Goal: Task Accomplishment & Management: Complete application form

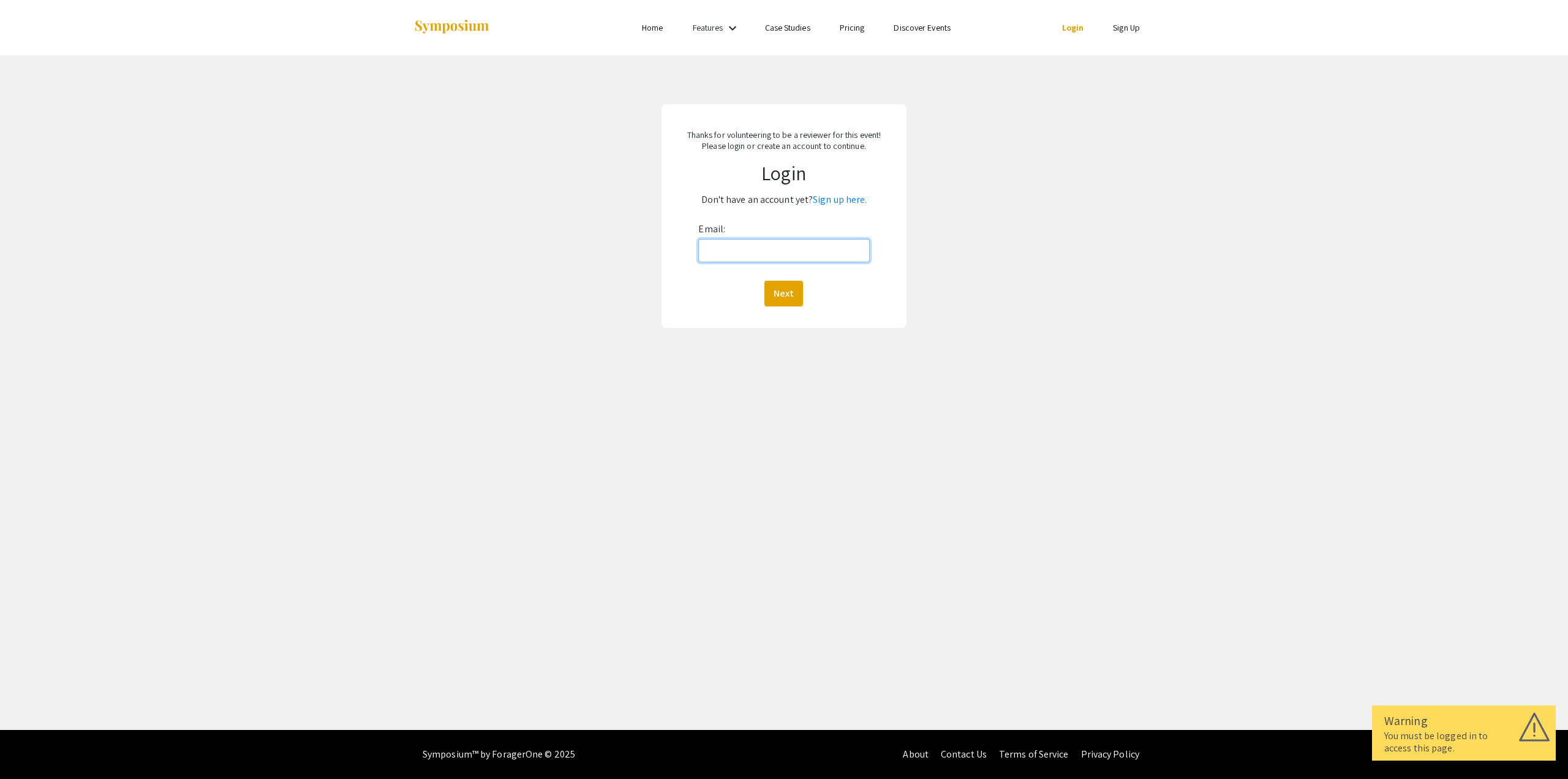
click at [795, 253] on input "Email:" at bounding box center [784, 251] width 171 height 23
type input "[EMAIL_ADDRESS][DOMAIN_NAME]"
click at [788, 293] on button "Next" at bounding box center [784, 294] width 39 height 26
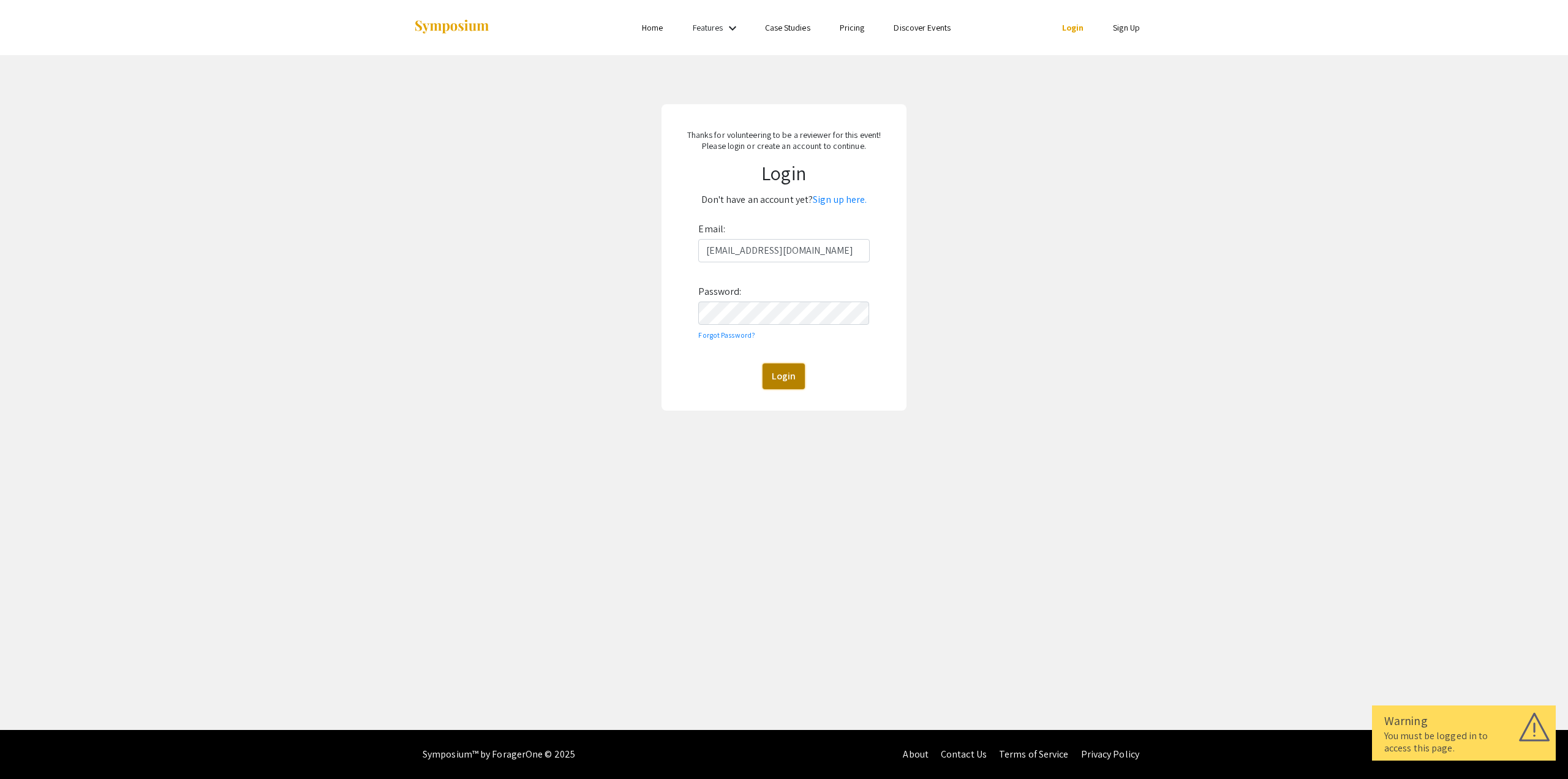
click at [782, 372] on button "Login" at bounding box center [783, 377] width 42 height 26
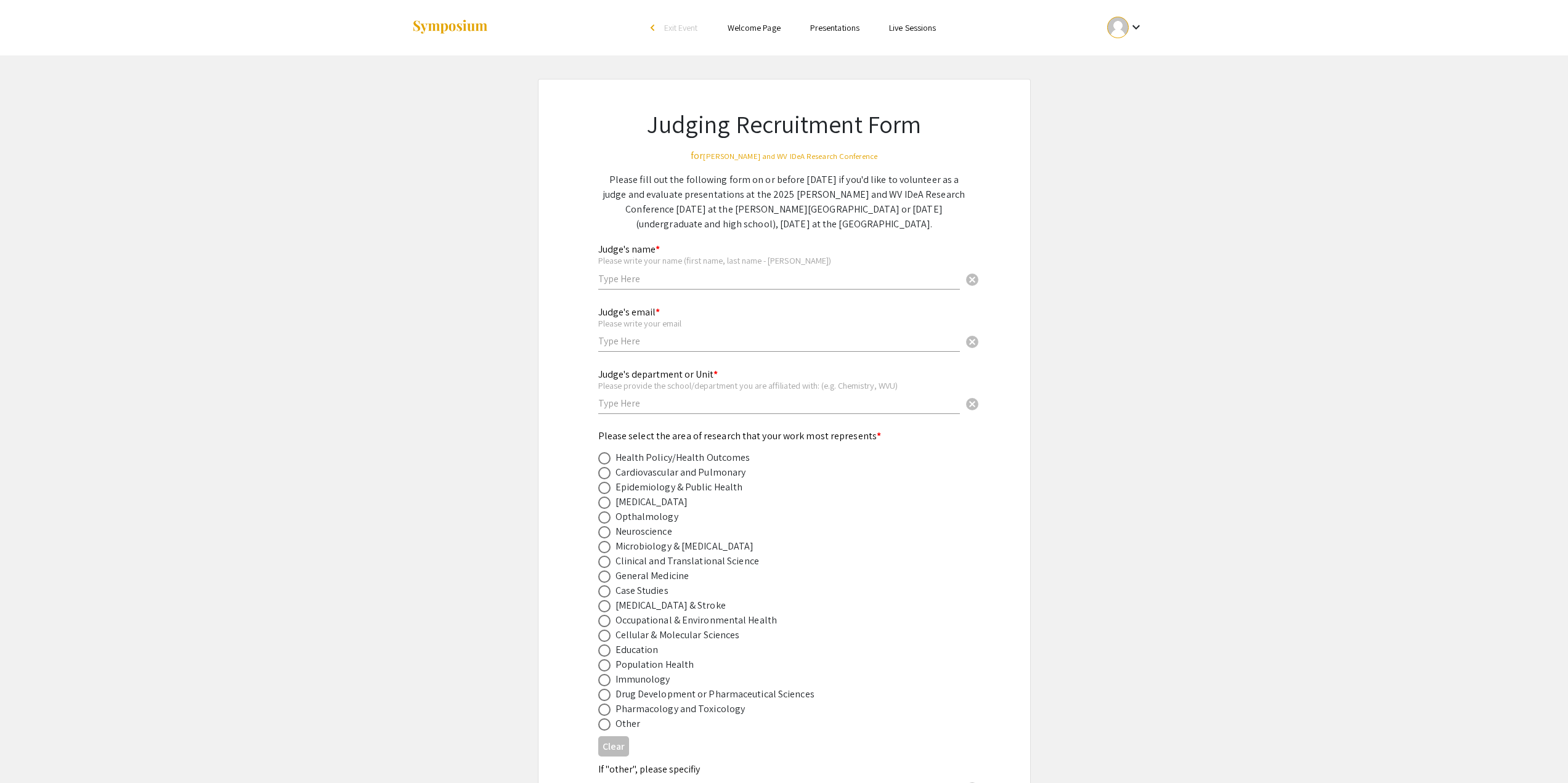
click at [670, 287] on div "Judge's name * Please write your name (first name, last name - [PERSON_NAME]) c…" at bounding box center [779, 261] width 362 height 57
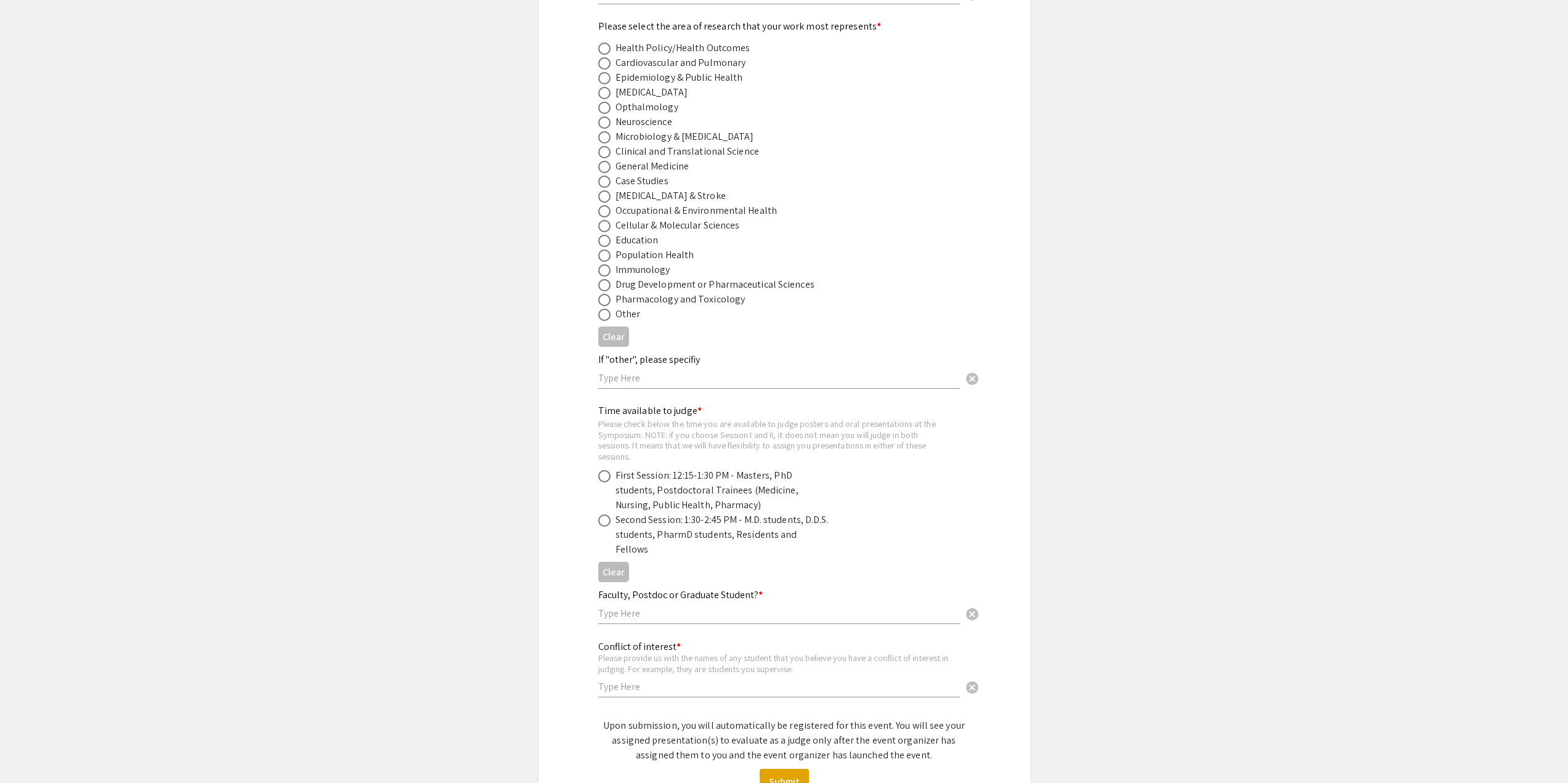
scroll to position [492, 0]
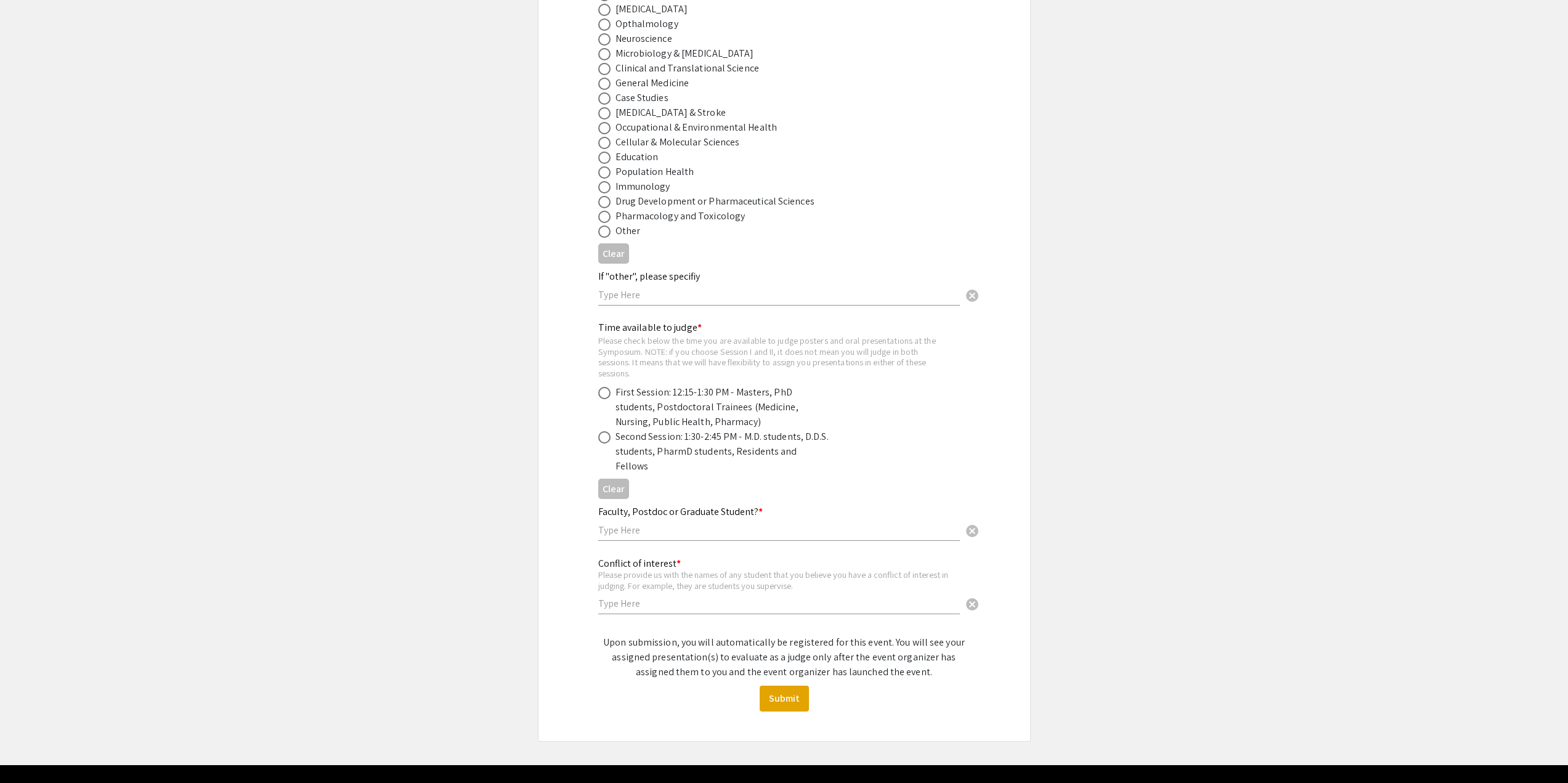
click at [685, 299] on input "text" at bounding box center [779, 294] width 362 height 13
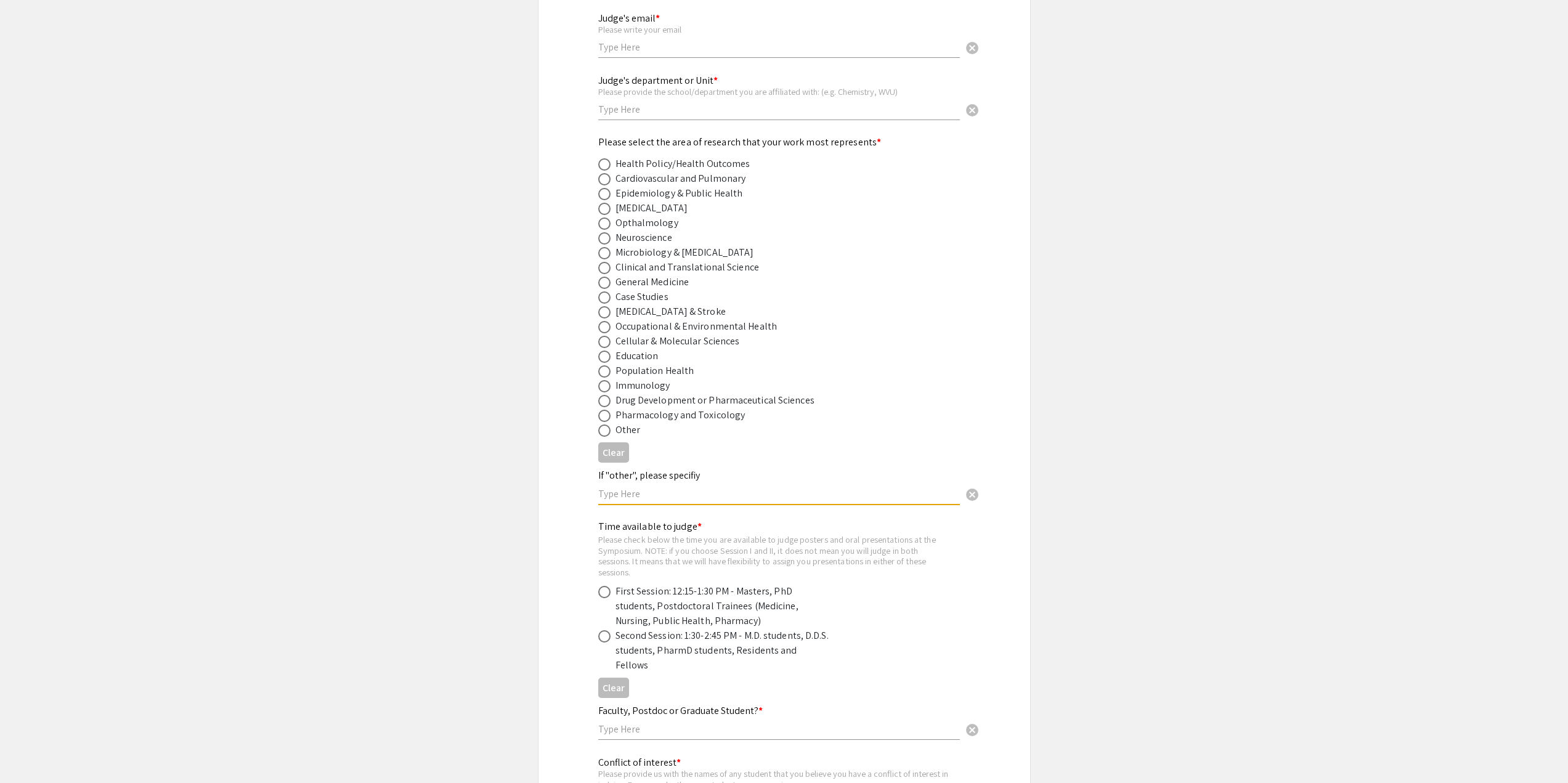
scroll to position [431, 0]
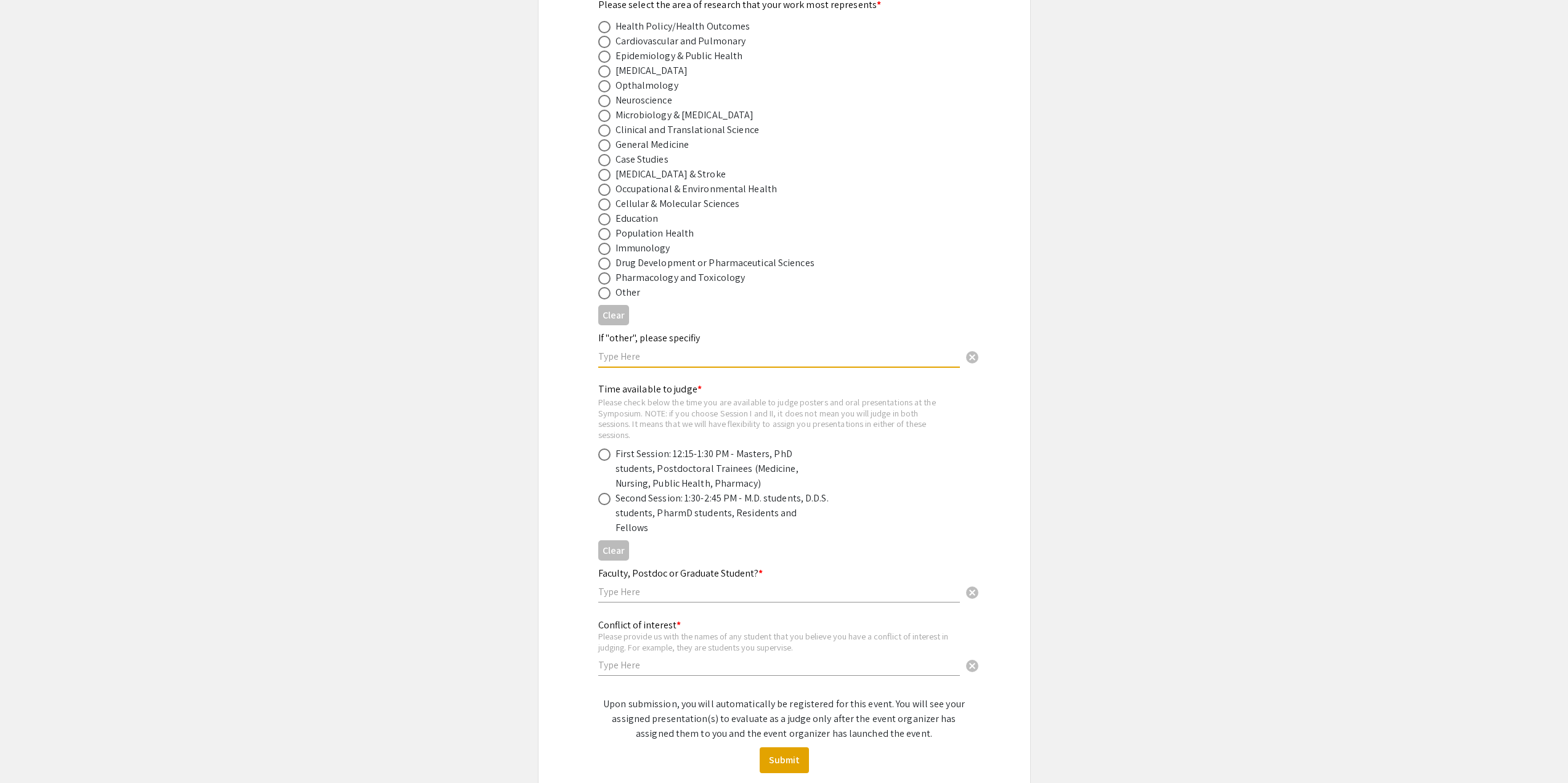
click at [604, 456] on span at bounding box center [604, 454] width 12 height 12
click at [604, 456] on input "radio" at bounding box center [604, 454] width 12 height 12
radio input "true"
click at [605, 497] on span at bounding box center [604, 498] width 12 height 12
click at [605, 497] on input "radio" at bounding box center [604, 498] width 12 height 12
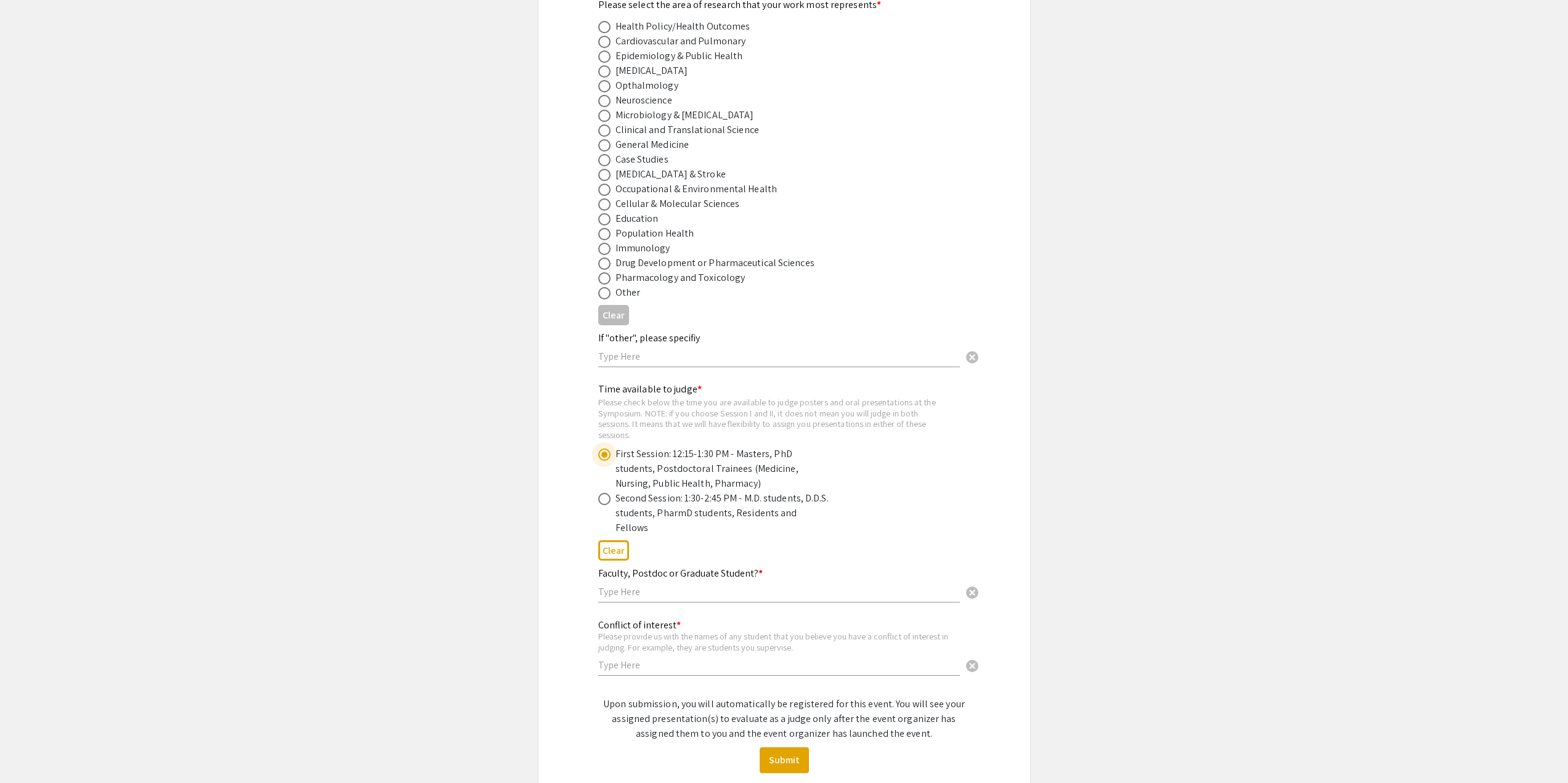
radio input "true"
click at [608, 453] on span at bounding box center [604, 454] width 12 height 12
click at [608, 453] on input "radio" at bounding box center [604, 454] width 12 height 12
radio input "true"
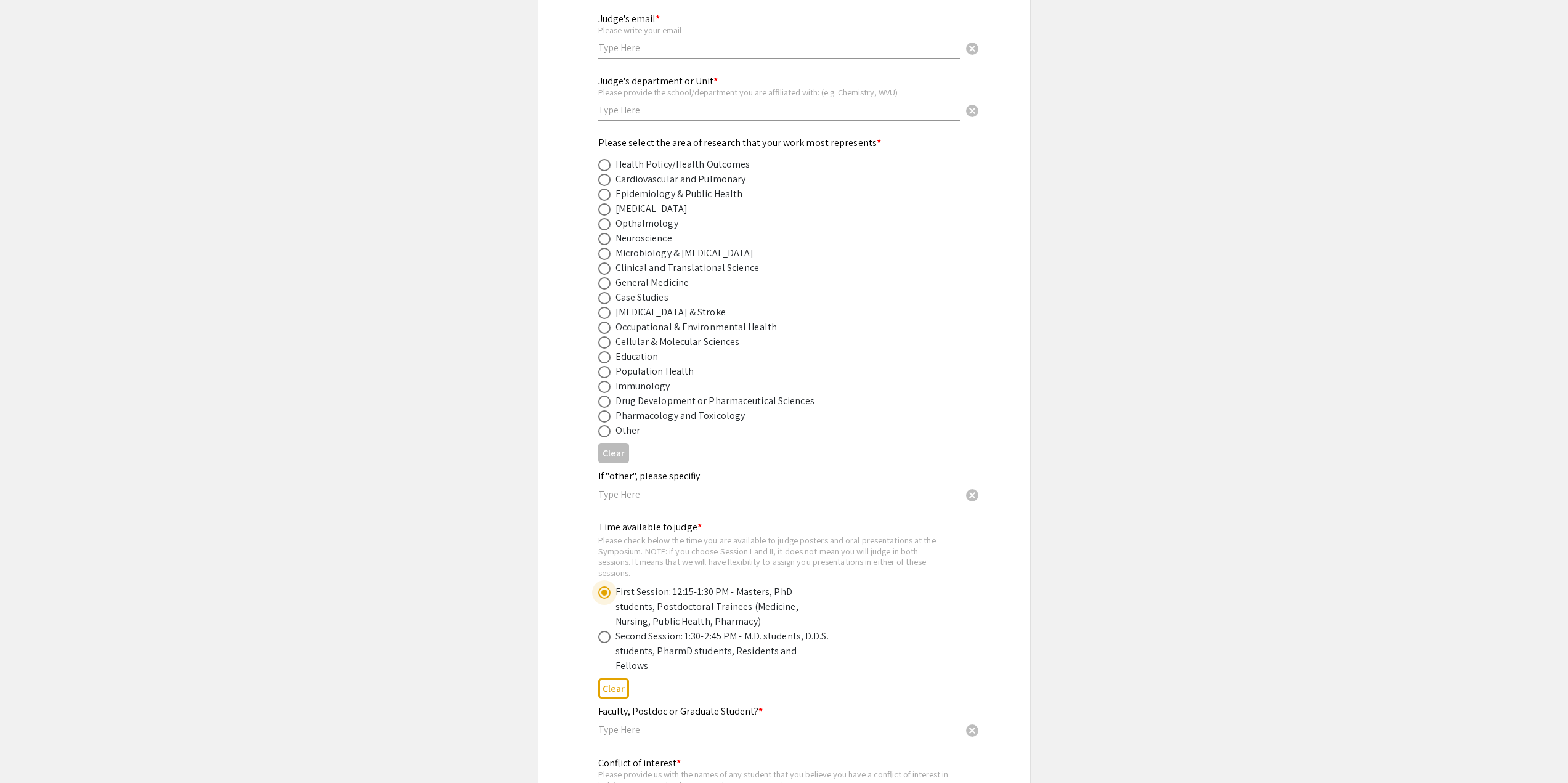
scroll to position [123, 0]
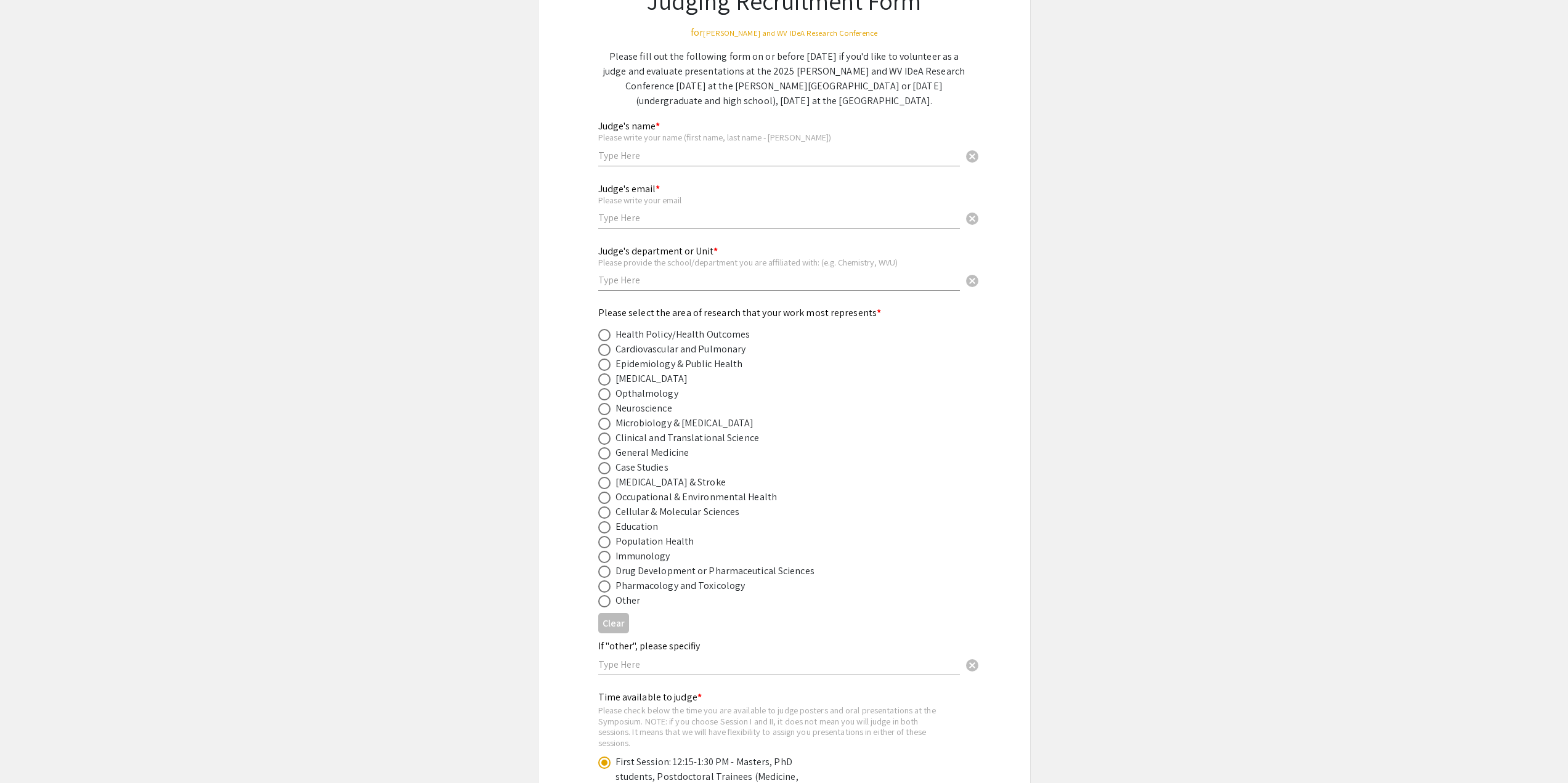
click at [673, 206] on div "Judge's email * Please write your email cancel" at bounding box center [779, 200] width 362 height 57
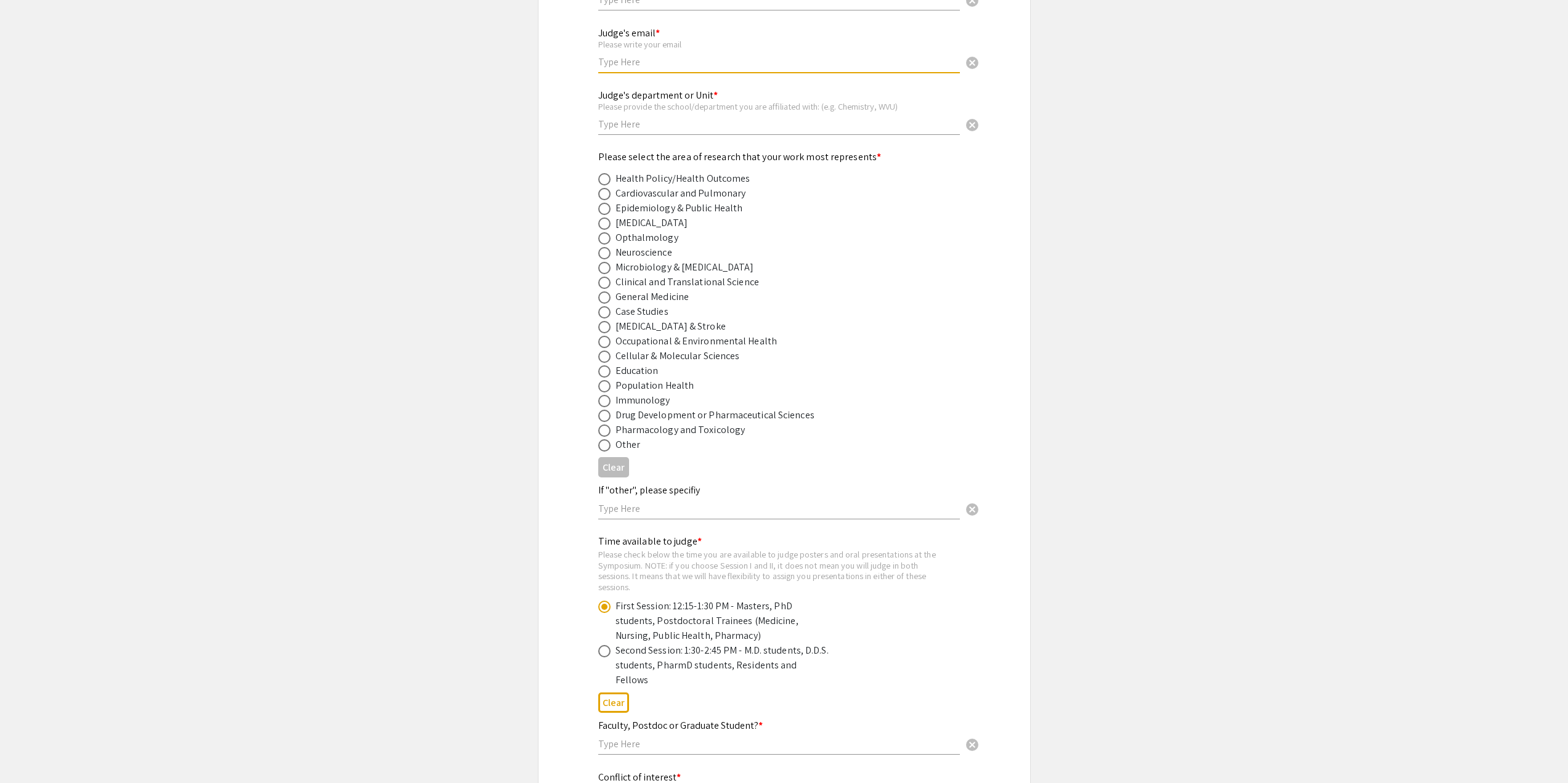
scroll to position [431, 0]
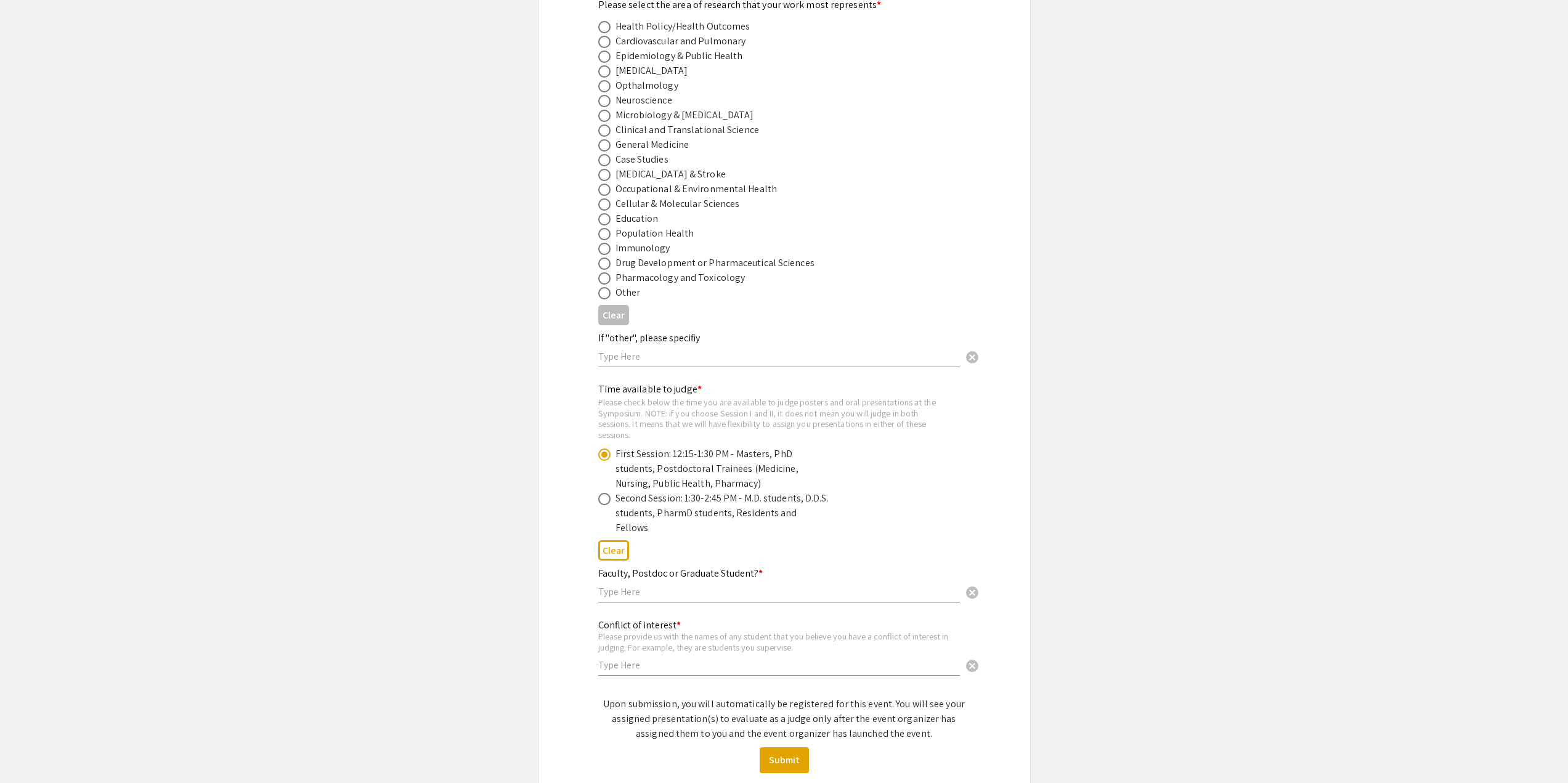
click at [693, 585] on input "text" at bounding box center [779, 591] width 362 height 13
type input "Graduate Student"
click at [659, 659] on input "text" at bounding box center [779, 665] width 362 height 13
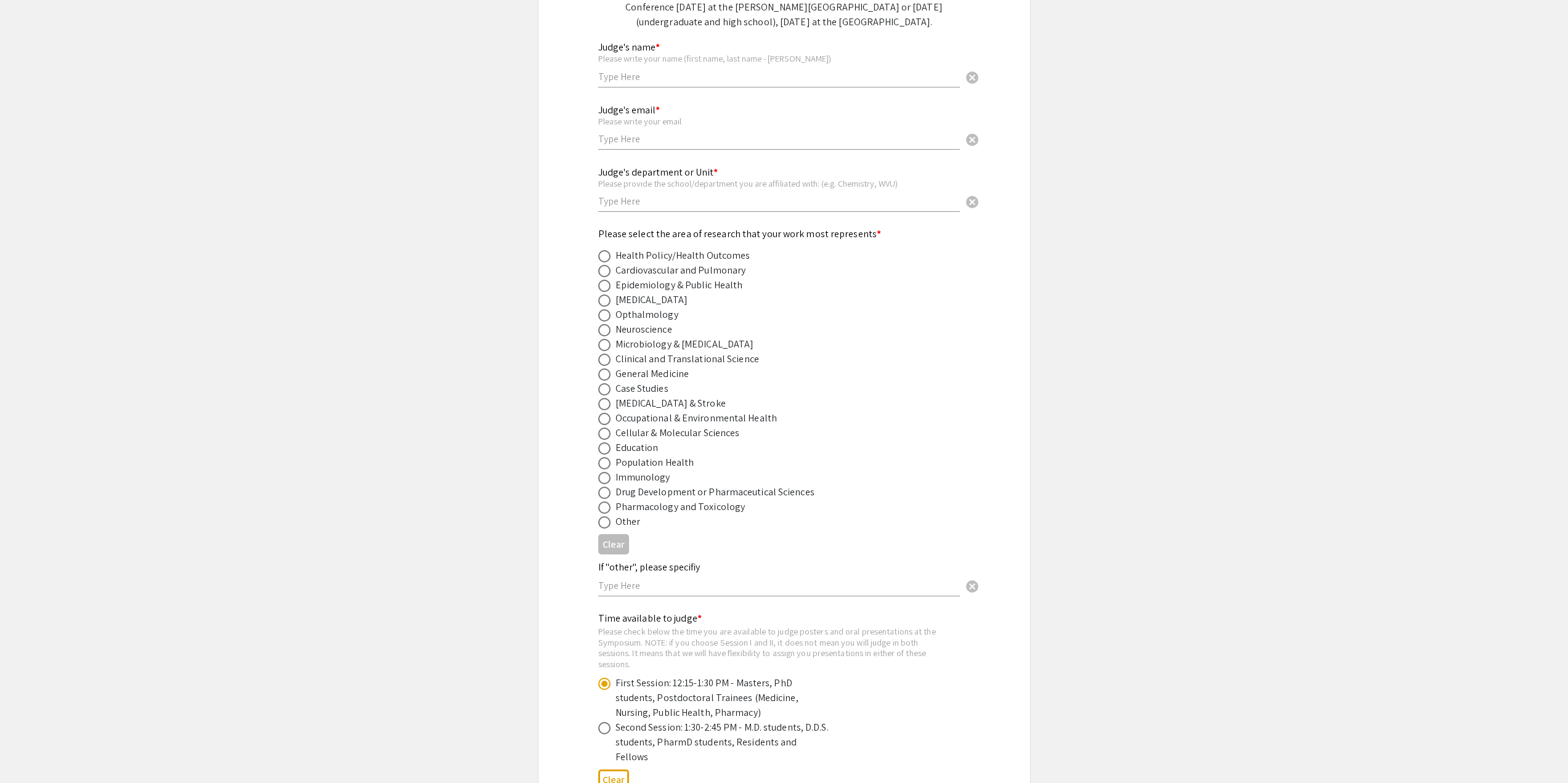
scroll to position [62, 0]
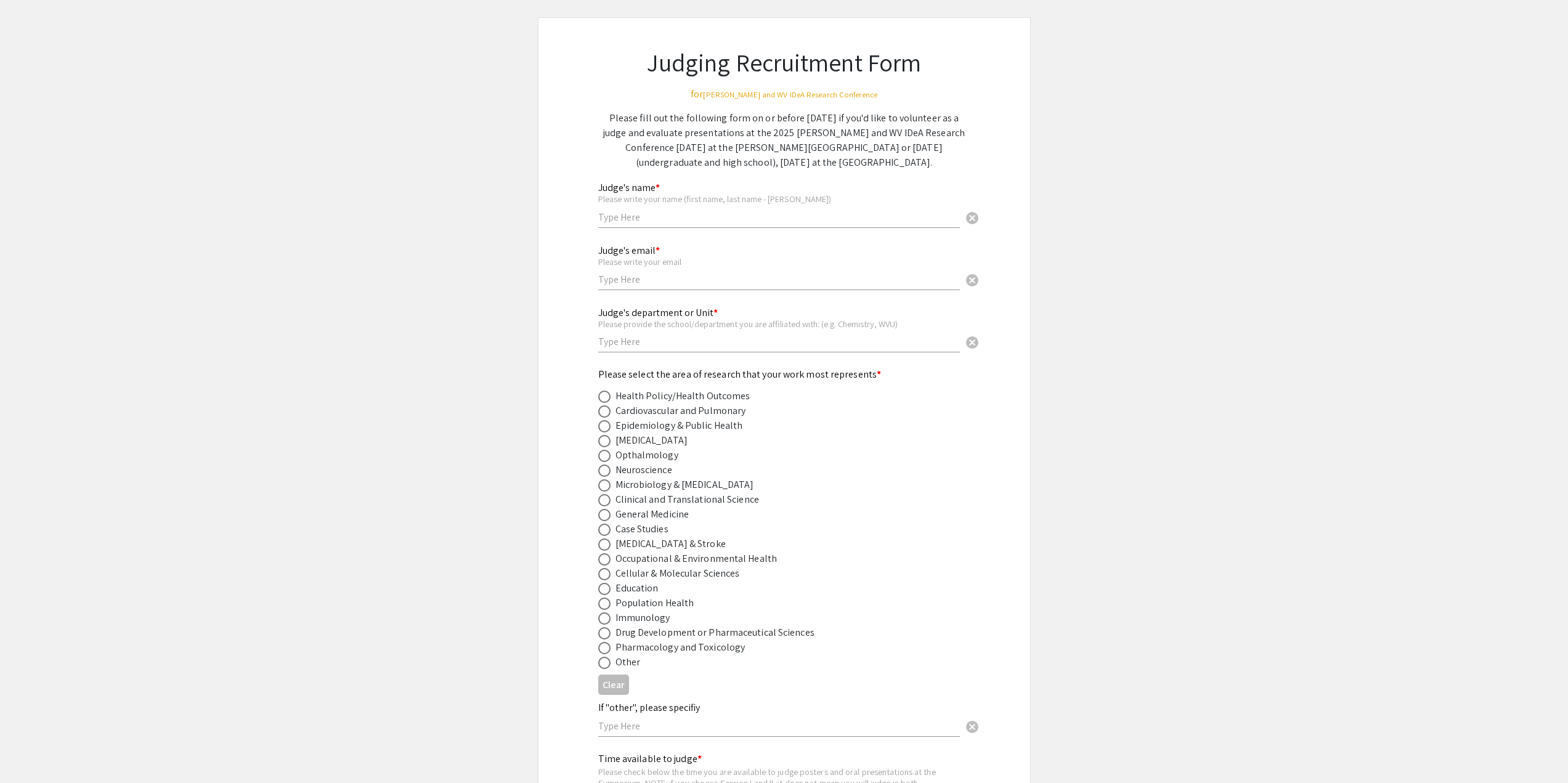
type input "None if judging for [DATE]. Cannot judge [DATE]"
click at [603, 669] on span at bounding box center [604, 662] width 12 height 12
click at [603, 669] on input "radio" at bounding box center [604, 662] width 12 height 12
radio input "true"
click at [663, 349] on div "Judge's department or Unit * Please provide the school/department you are affil…" at bounding box center [779, 324] width 362 height 57
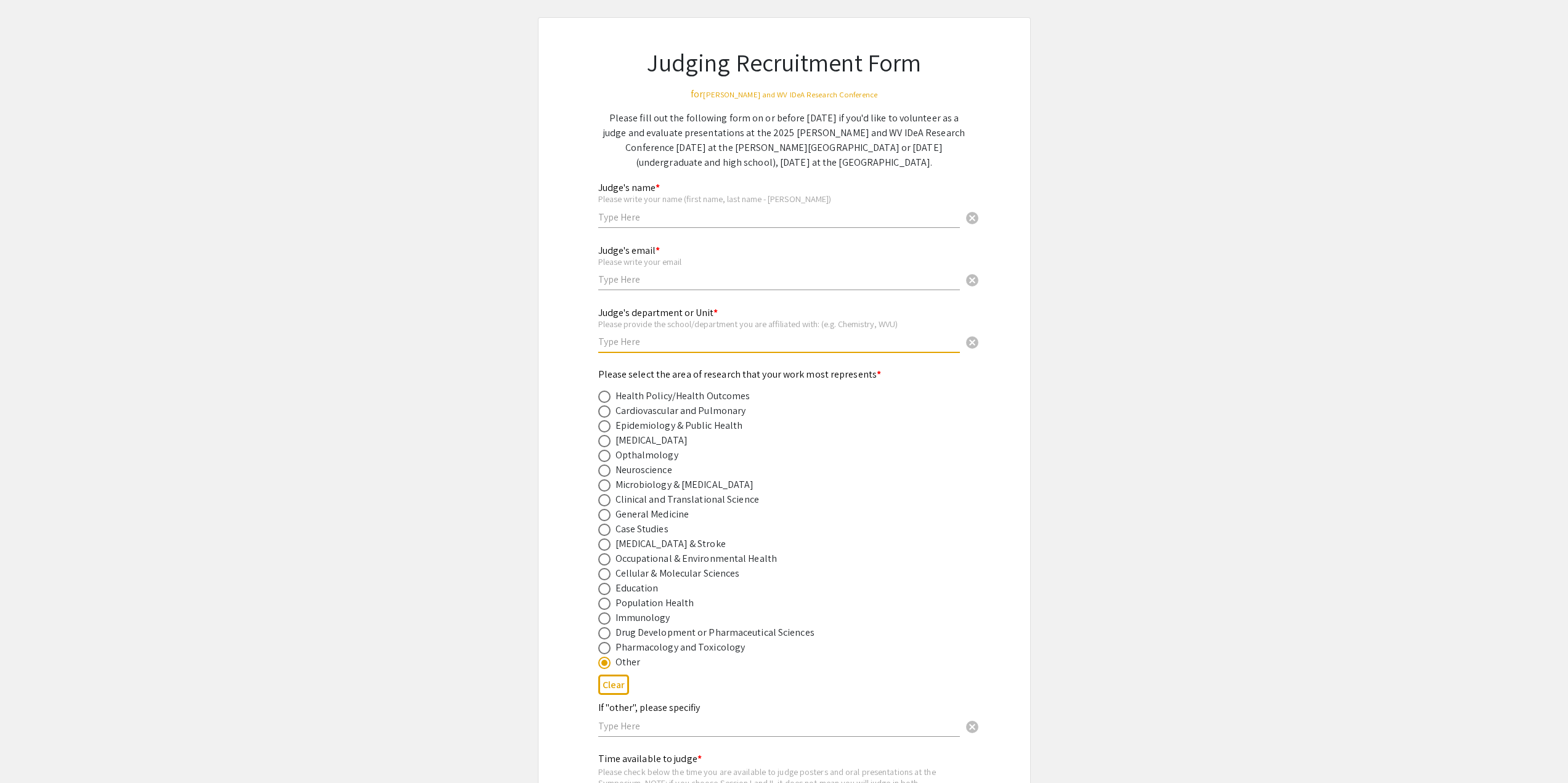
click at [666, 341] on input "text" at bounding box center [779, 341] width 362 height 13
type input "B"
type input "Biochemistry and Molecular Medicine"
click at [706, 224] on div "Judge's name * Please write your name (first name, last name - [PERSON_NAME]) c…" at bounding box center [779, 199] width 362 height 57
click at [718, 212] on input "text" at bounding box center [779, 217] width 362 height 13
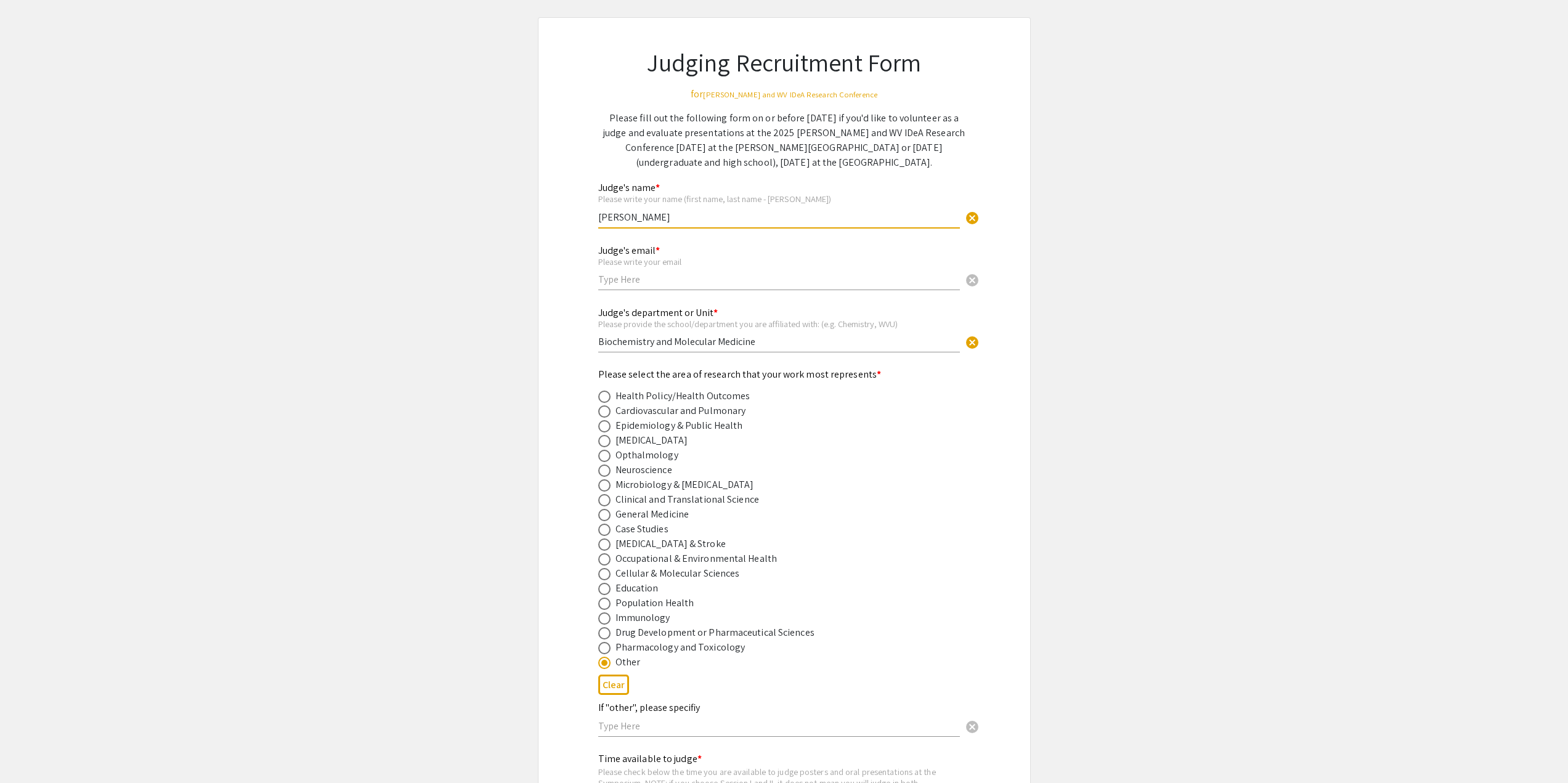
type input "[PERSON_NAME]"
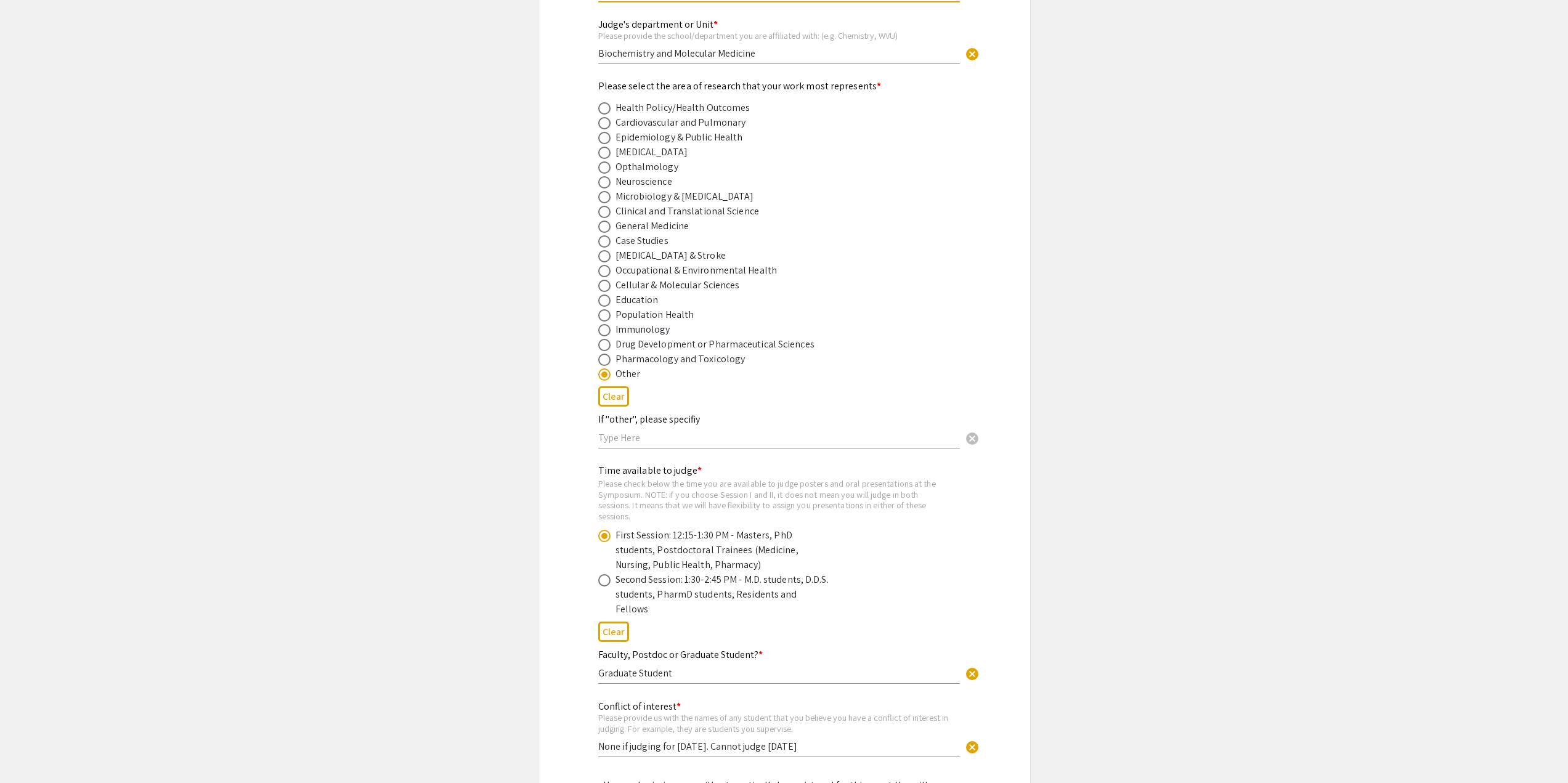
scroll to position [431, 0]
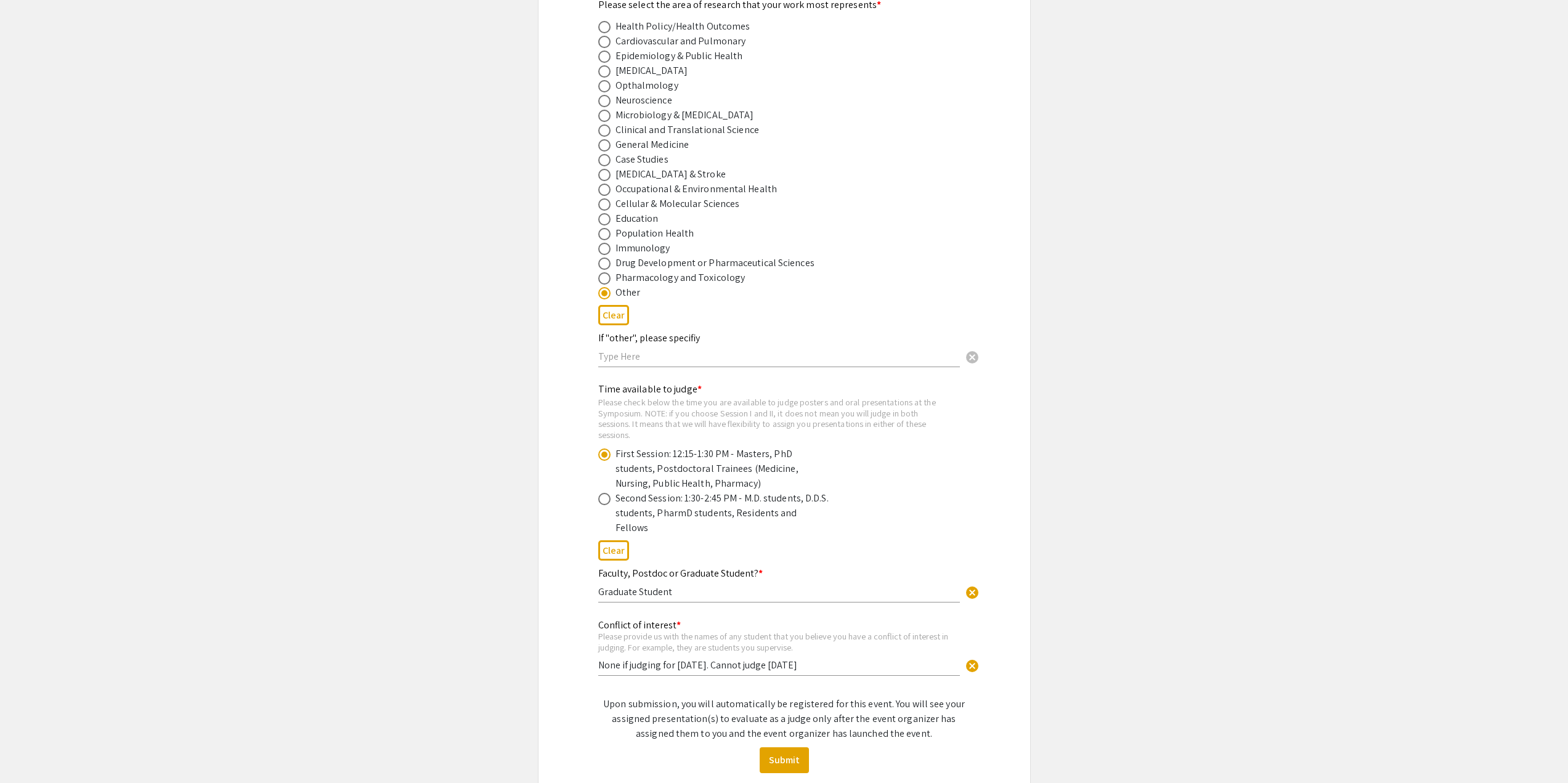
type input "[EMAIL_ADDRESS][DOMAIN_NAME]"
click at [671, 355] on input "text" at bounding box center [779, 356] width 362 height 13
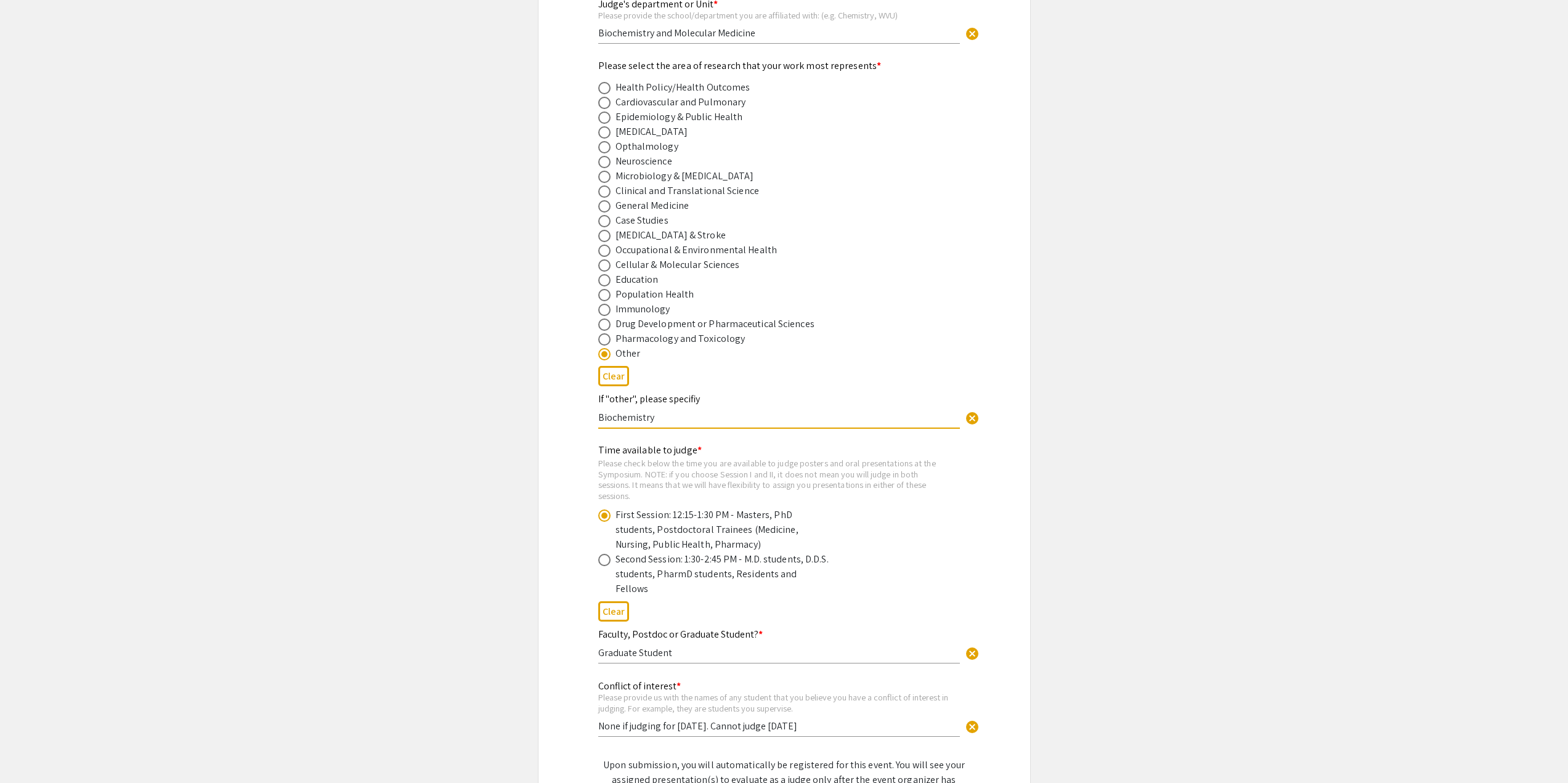
scroll to position [369, 0]
type input "Biochemistry"
click at [601, 145] on span at bounding box center [604, 147] width 12 height 12
click at [601, 145] on input "radio" at bounding box center [604, 147] width 12 height 12
radio input "true"
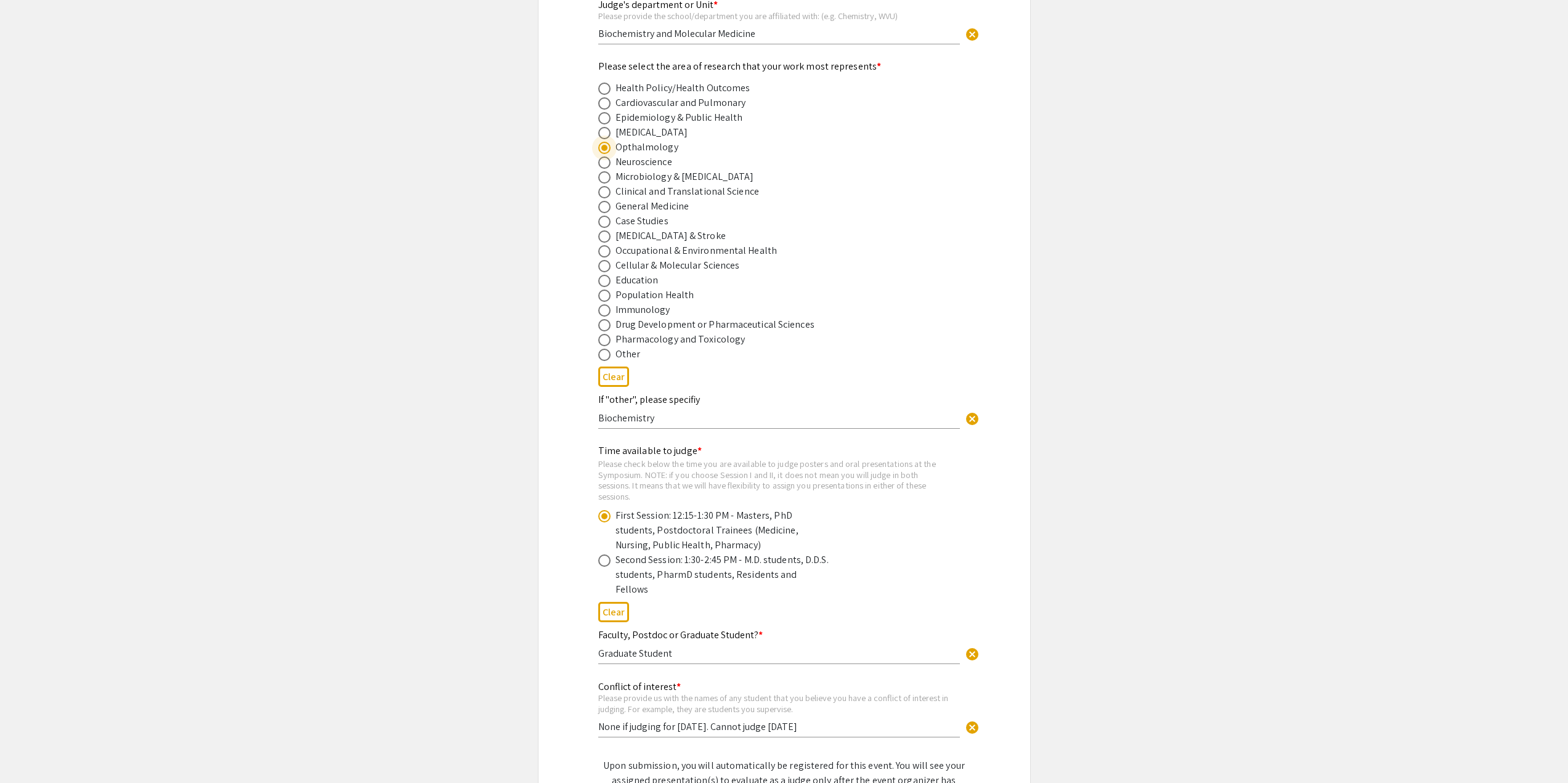
click at [650, 418] on input "Biochemistry" at bounding box center [779, 418] width 362 height 13
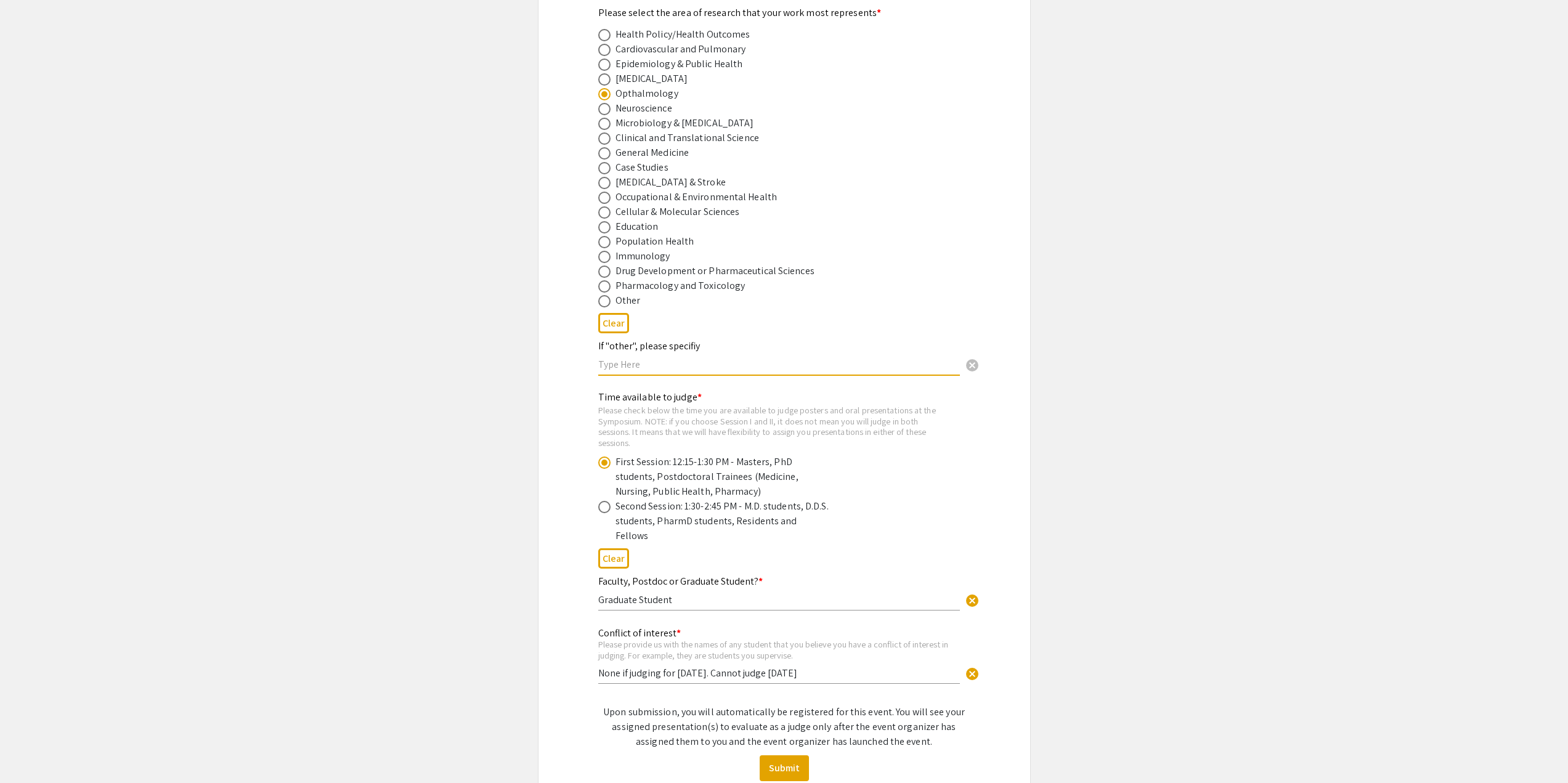
scroll to position [509, 0]
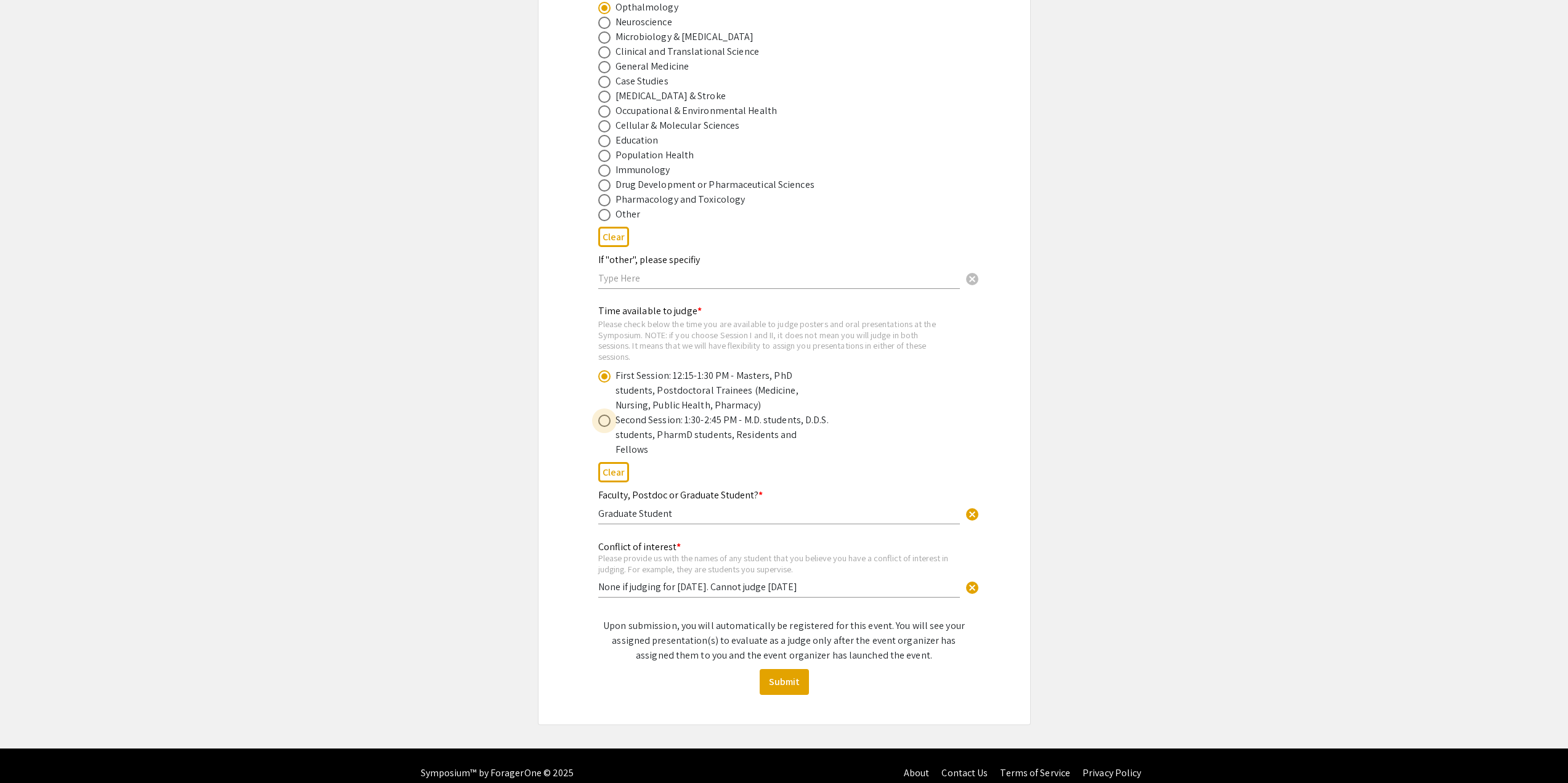
click at [607, 423] on span at bounding box center [604, 420] width 12 height 12
click at [607, 423] on input "radio" at bounding box center [604, 420] width 12 height 12
radio input "true"
click at [792, 669] on button "Submit" at bounding box center [785, 682] width 50 height 26
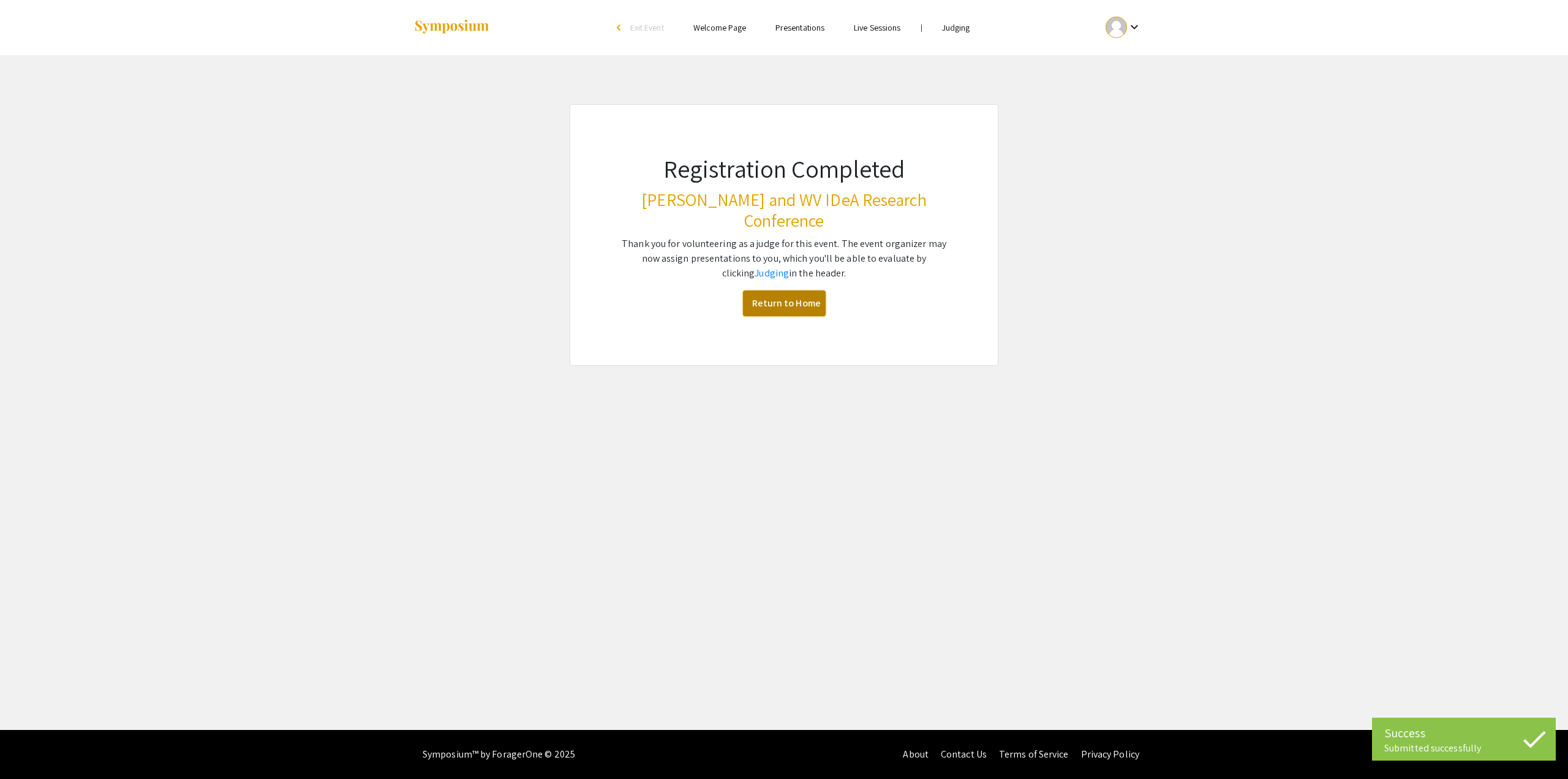
click at [803, 294] on link "Return to Home" at bounding box center [785, 303] width 83 height 26
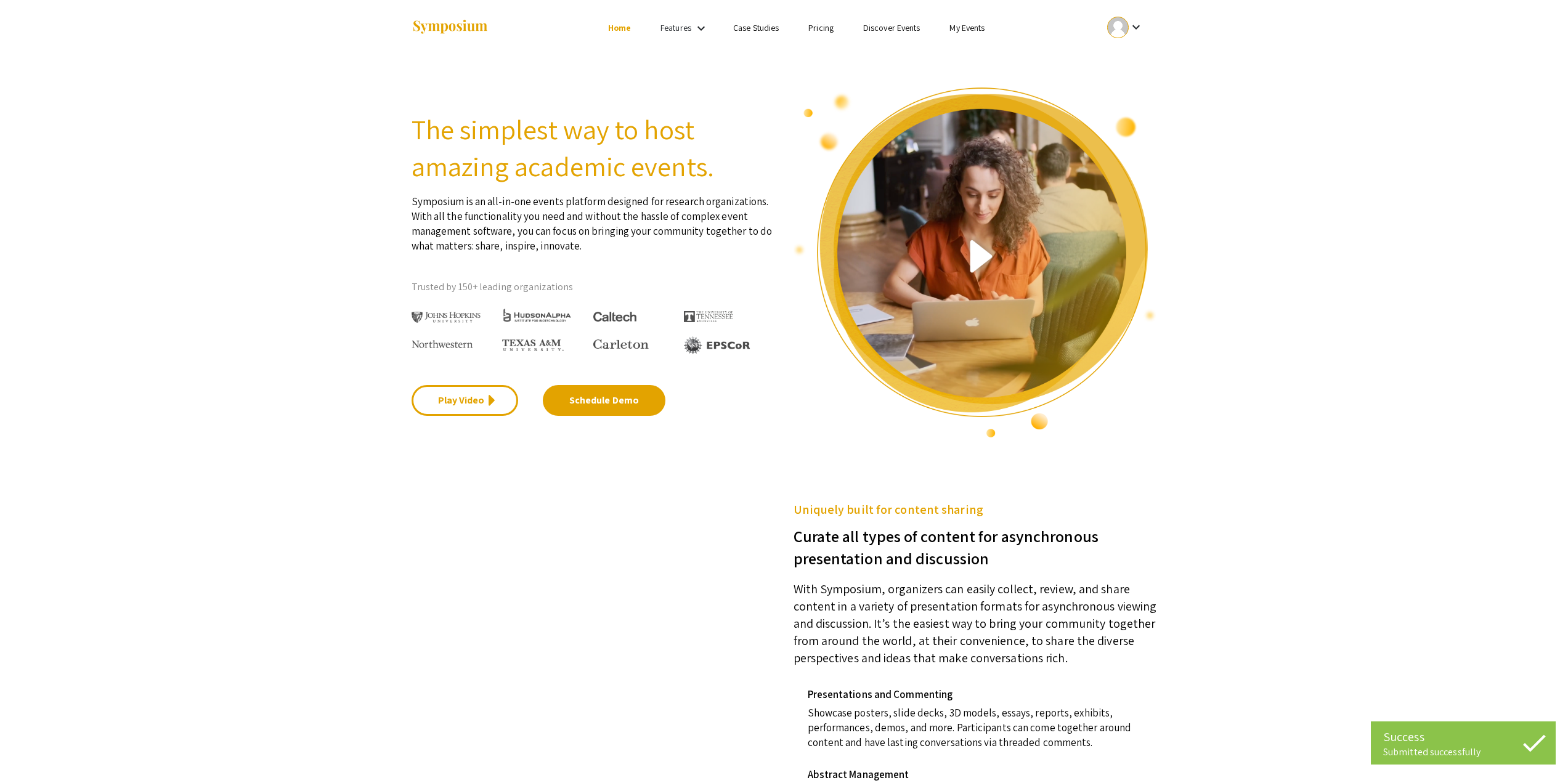
click at [322, 341] on section "The simplest way to host amazing academic events. Symposium is an all-in-one ev…" at bounding box center [784, 247] width 1568 height 383
